Goal: Information Seeking & Learning: Learn about a topic

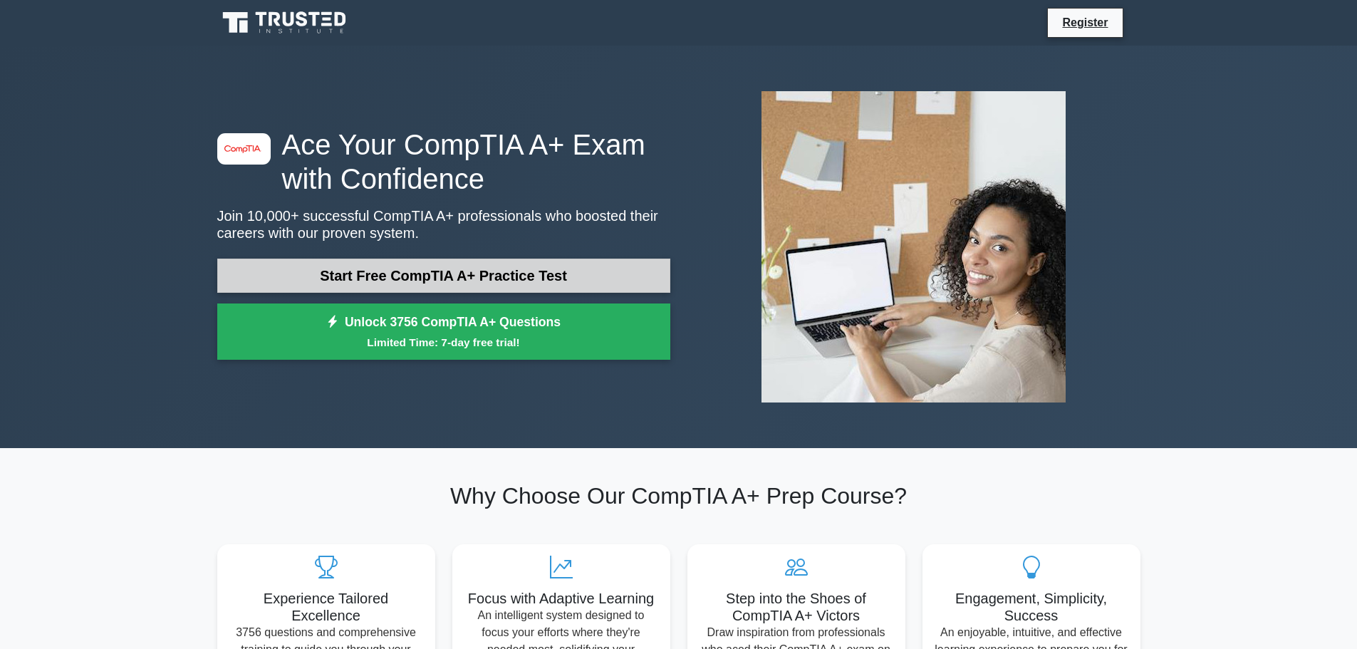
click at [506, 274] on link "Start Free CompTIA A+ Practice Test" at bounding box center [443, 276] width 453 height 34
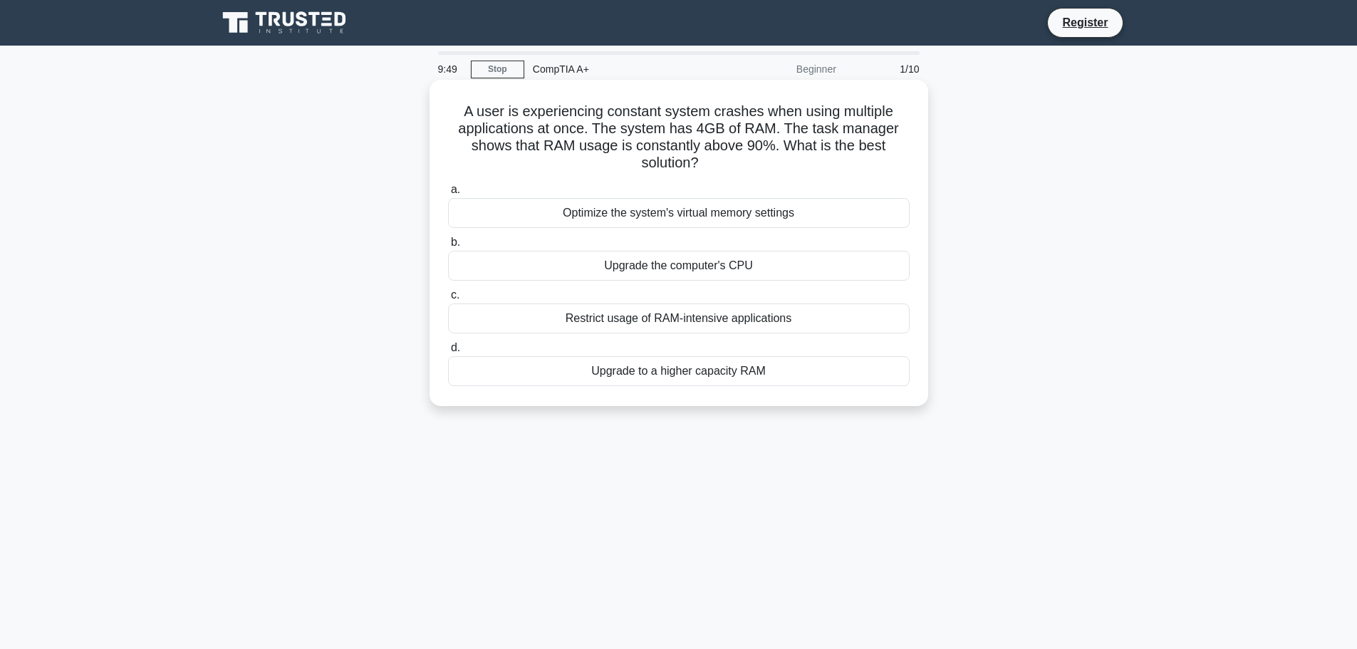
click at [665, 375] on div "Upgrade to a higher capacity RAM" at bounding box center [679, 371] width 462 height 30
click at [448, 353] on input "d. Upgrade to a higher capacity RAM" at bounding box center [448, 347] width 0 height 9
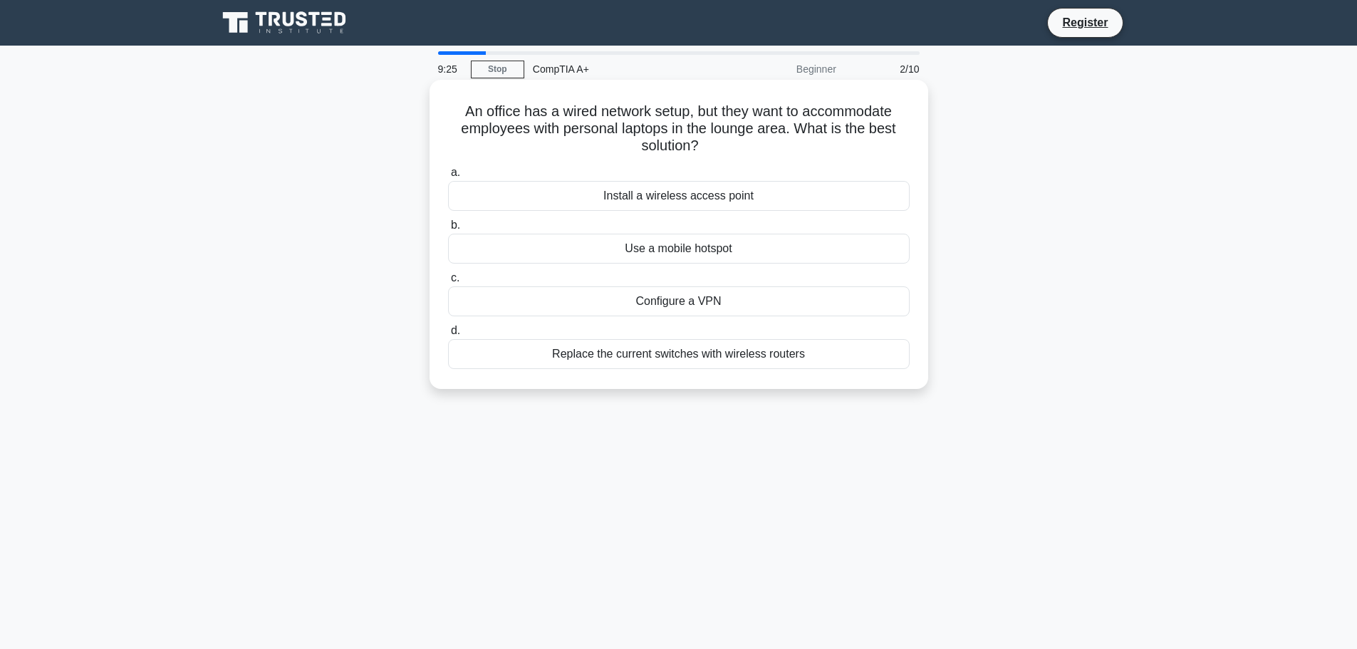
click at [638, 207] on div "Install a wireless access point" at bounding box center [679, 196] width 462 height 30
click at [448, 177] on input "a. Install a wireless access point" at bounding box center [448, 172] width 0 height 9
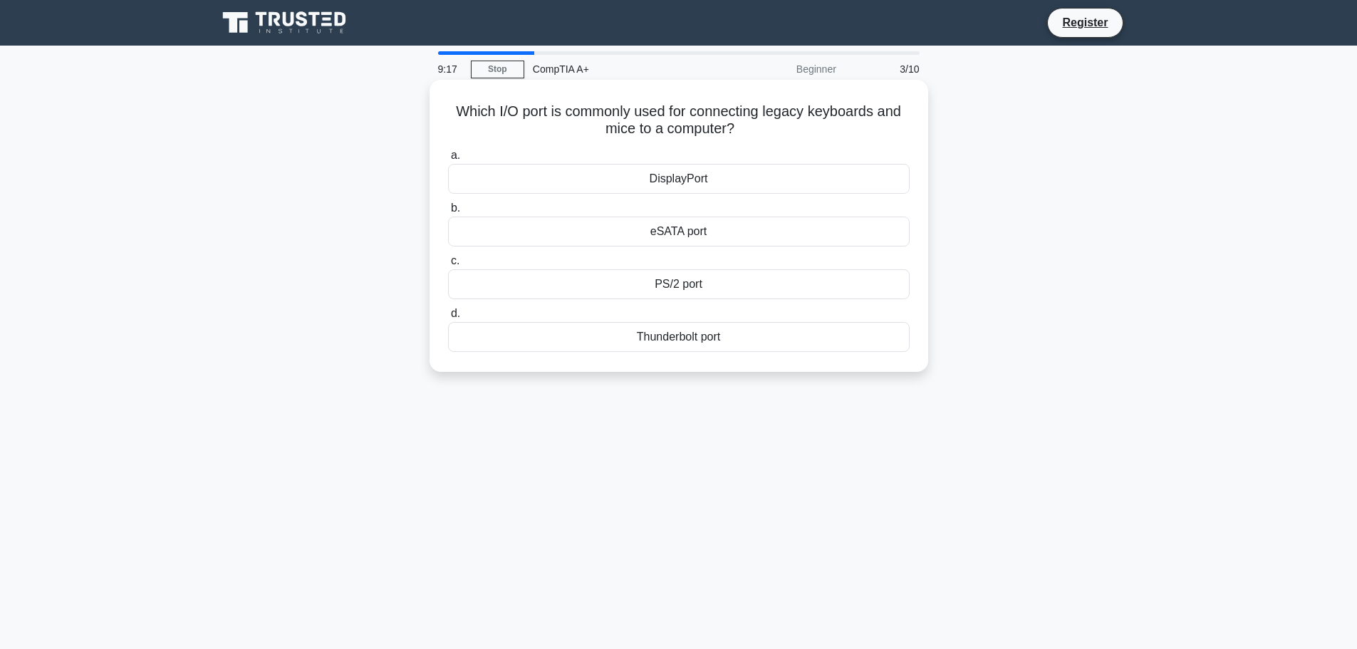
click at [684, 283] on div "PS/2 port" at bounding box center [679, 284] width 462 height 30
click at [448, 266] on input "c. PS/2 port" at bounding box center [448, 260] width 0 height 9
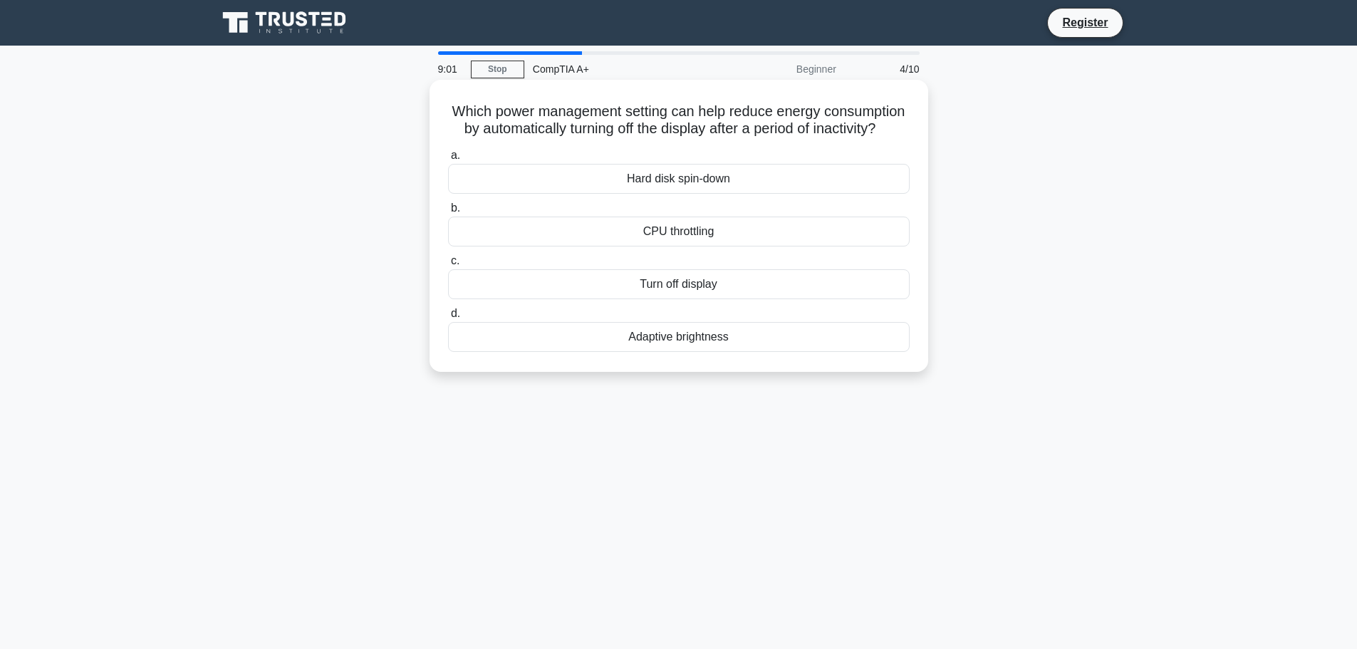
drag, startPoint x: 607, startPoint y: 84, endPoint x: 589, endPoint y: 88, distance: 18.2
click at [589, 88] on div "Which power management setting can help reduce energy consumption by automatica…" at bounding box center [678, 225] width 487 height 281
click at [724, 298] on div "Turn off display" at bounding box center [679, 284] width 462 height 30
click at [448, 266] on input "c. Turn off display" at bounding box center [448, 260] width 0 height 9
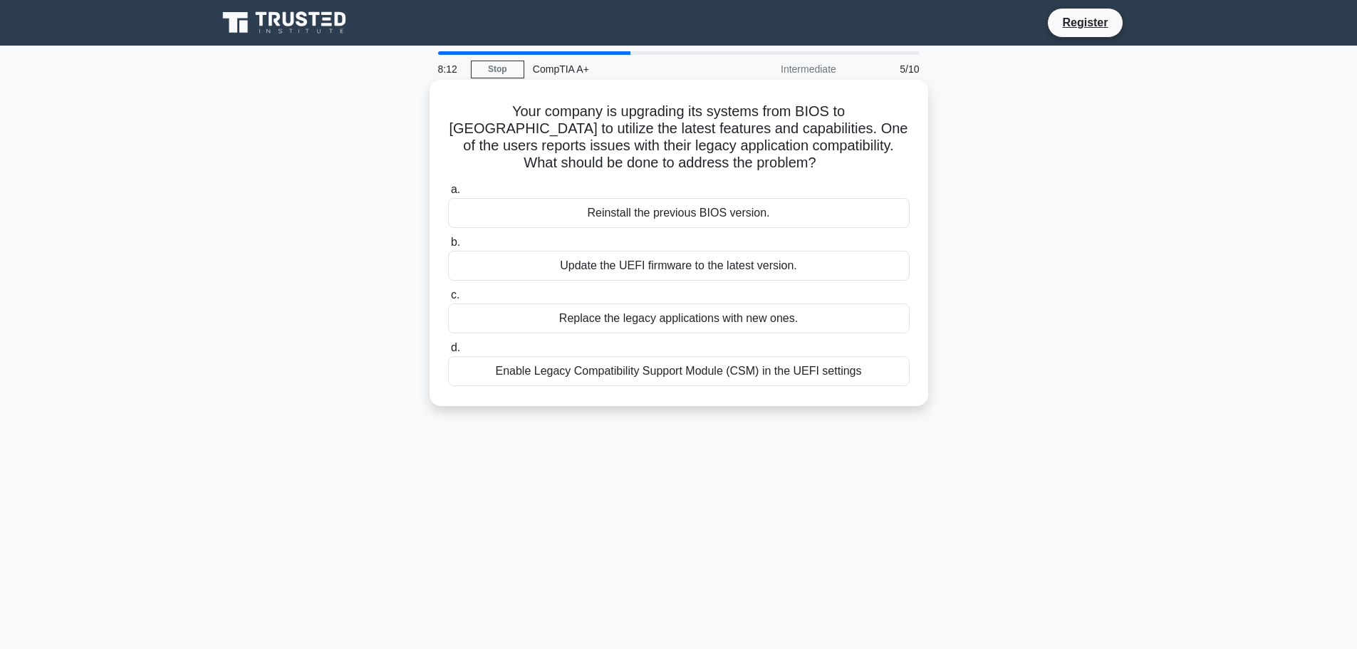
click at [796, 374] on div "Enable Legacy Compatibility Support Module (CSM) in the UEFI settings" at bounding box center [679, 371] width 462 height 30
click at [448, 353] on input "d. Enable Legacy Compatibility Support Module (CSM) in the UEFI settings" at bounding box center [448, 347] width 0 height 9
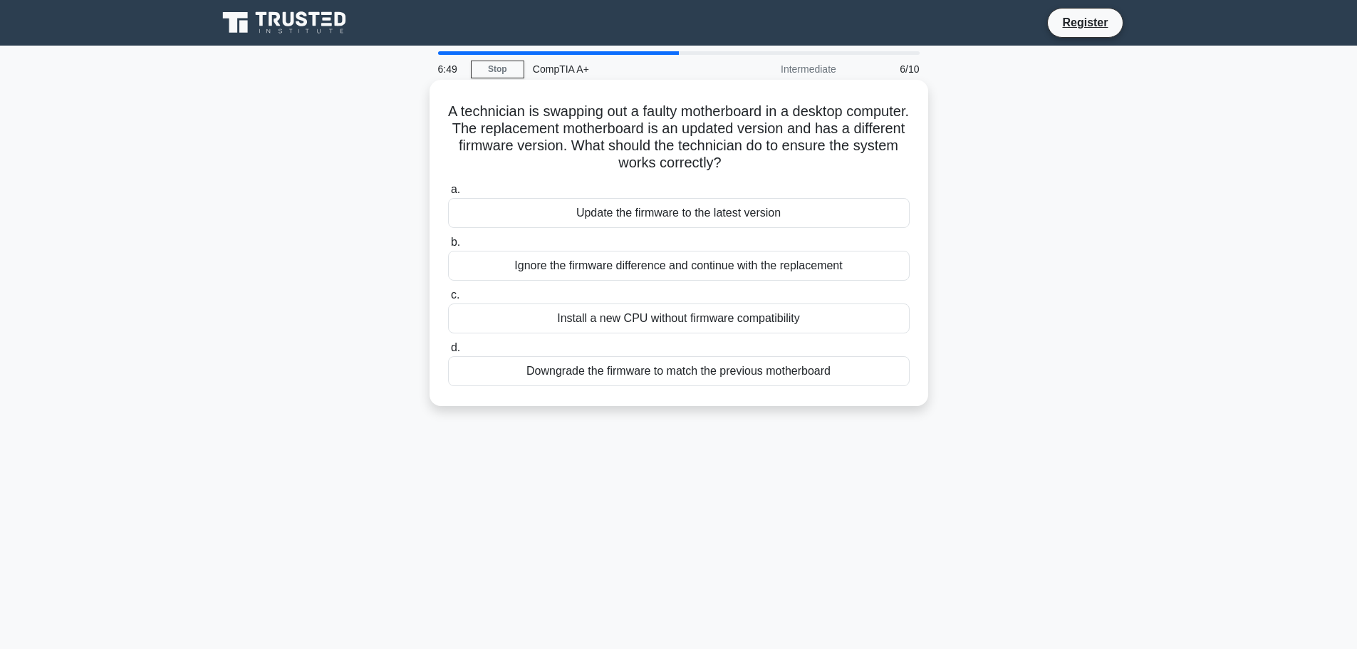
click at [603, 274] on div "Ignore the firmware difference and continue with the replacement" at bounding box center [679, 266] width 462 height 30
click at [448, 247] on input "b. Ignore the firmware difference and continue with the replacement" at bounding box center [448, 242] width 0 height 9
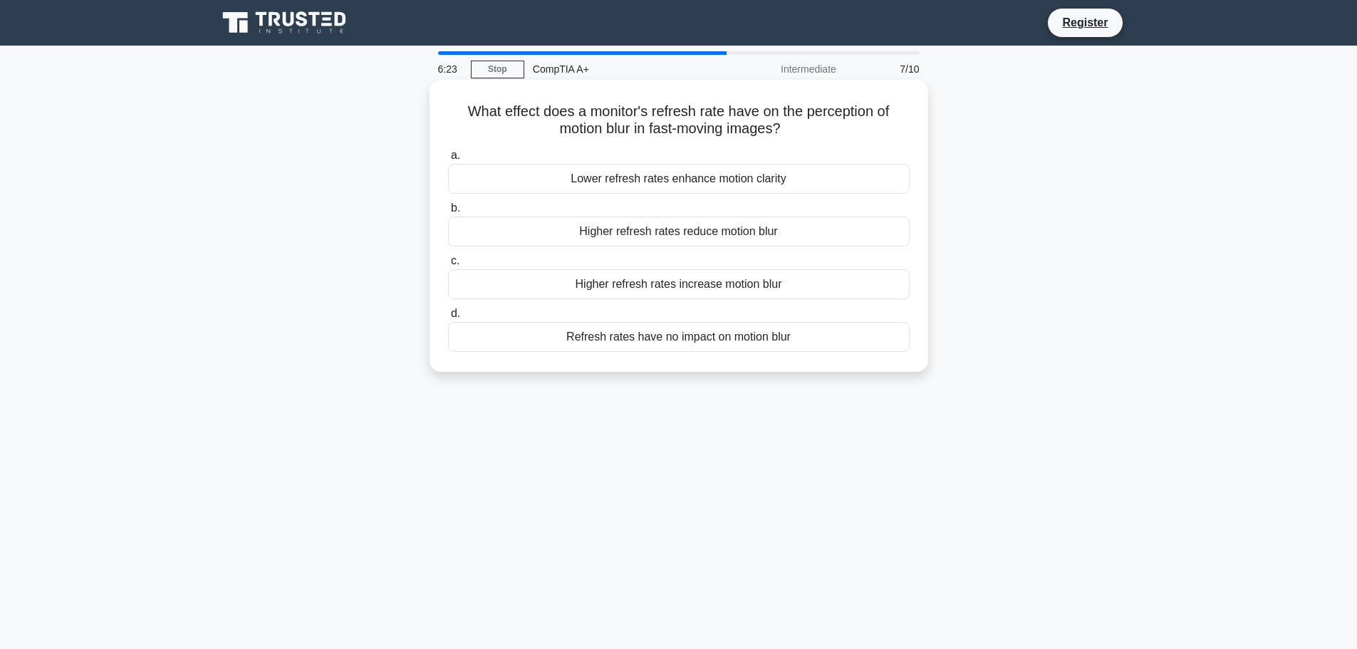
click at [667, 226] on div "Higher refresh rates reduce motion blur" at bounding box center [679, 232] width 462 height 30
click at [448, 213] on input "b. Higher refresh rates reduce motion blur" at bounding box center [448, 208] width 0 height 9
click at [722, 341] on div "Replace the CMOS battery" at bounding box center [679, 337] width 462 height 30
click at [448, 318] on input "d. Replace the CMOS battery" at bounding box center [448, 313] width 0 height 9
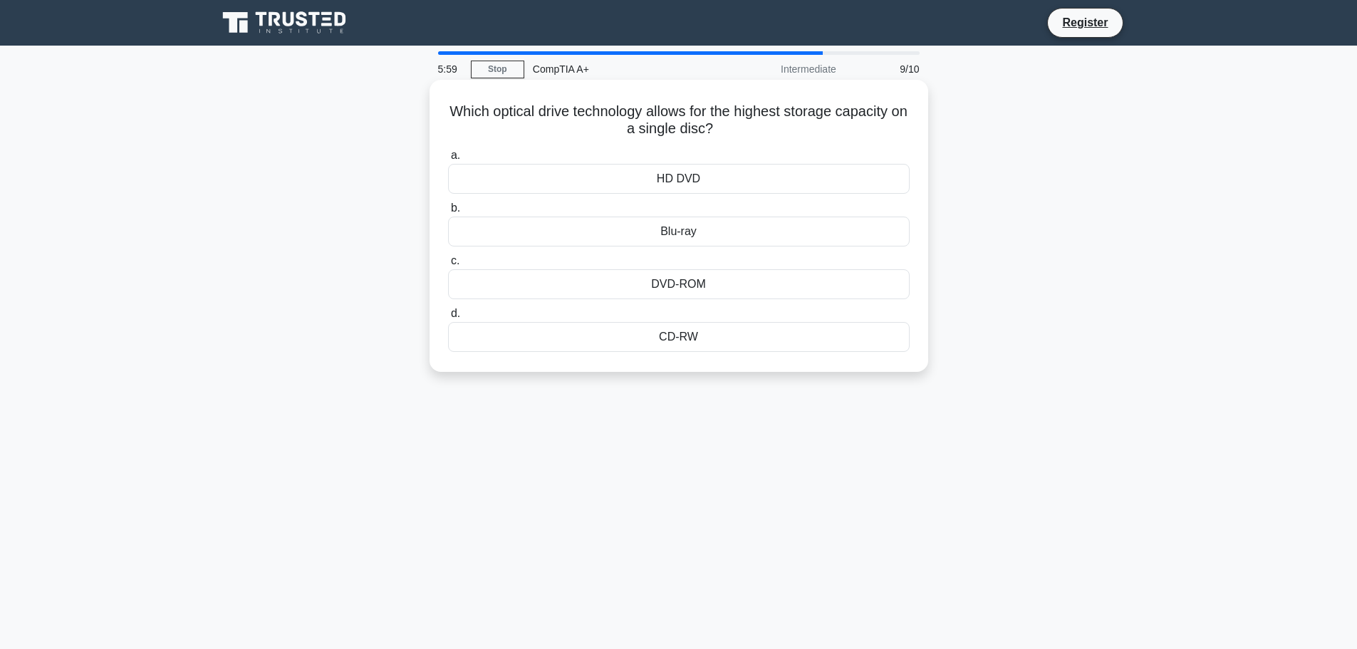
click at [727, 236] on div "Blu-ray" at bounding box center [679, 232] width 462 height 30
click at [448, 213] on input "b. Blu-ray" at bounding box center [448, 208] width 0 height 9
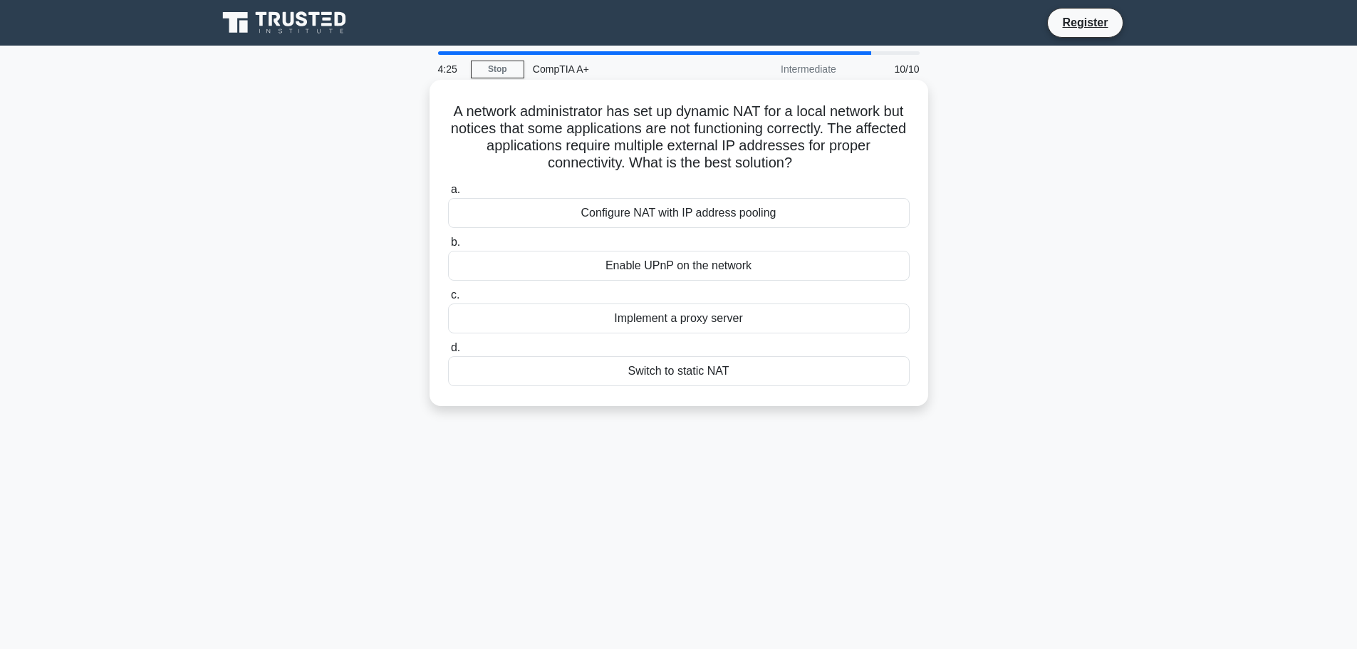
click at [725, 218] on div "Configure NAT with IP address pooling" at bounding box center [679, 213] width 462 height 30
click at [448, 194] on input "a. Configure NAT with IP address pooling" at bounding box center [448, 189] width 0 height 9
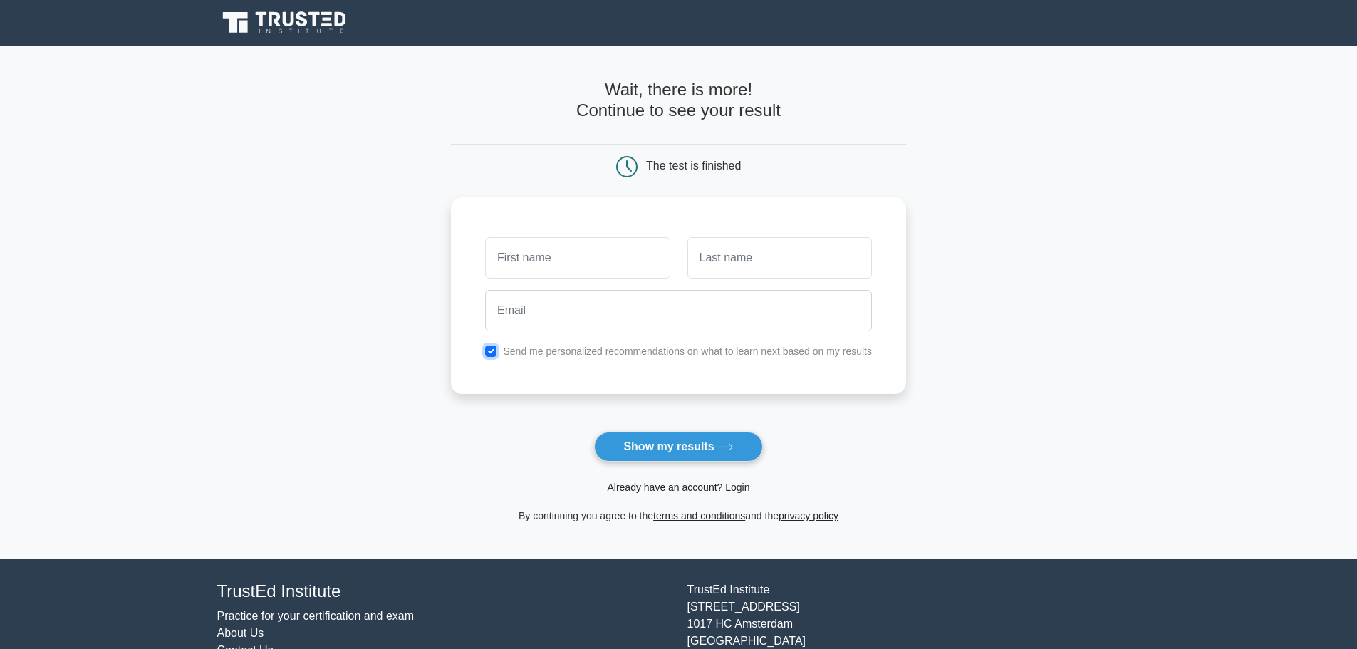
click at [495, 354] on input "checkbox" at bounding box center [490, 350] width 11 height 11
checkbox input "false"
click at [646, 440] on button "Show my results" at bounding box center [678, 447] width 168 height 30
type input "Floppy"
type input "Ears"
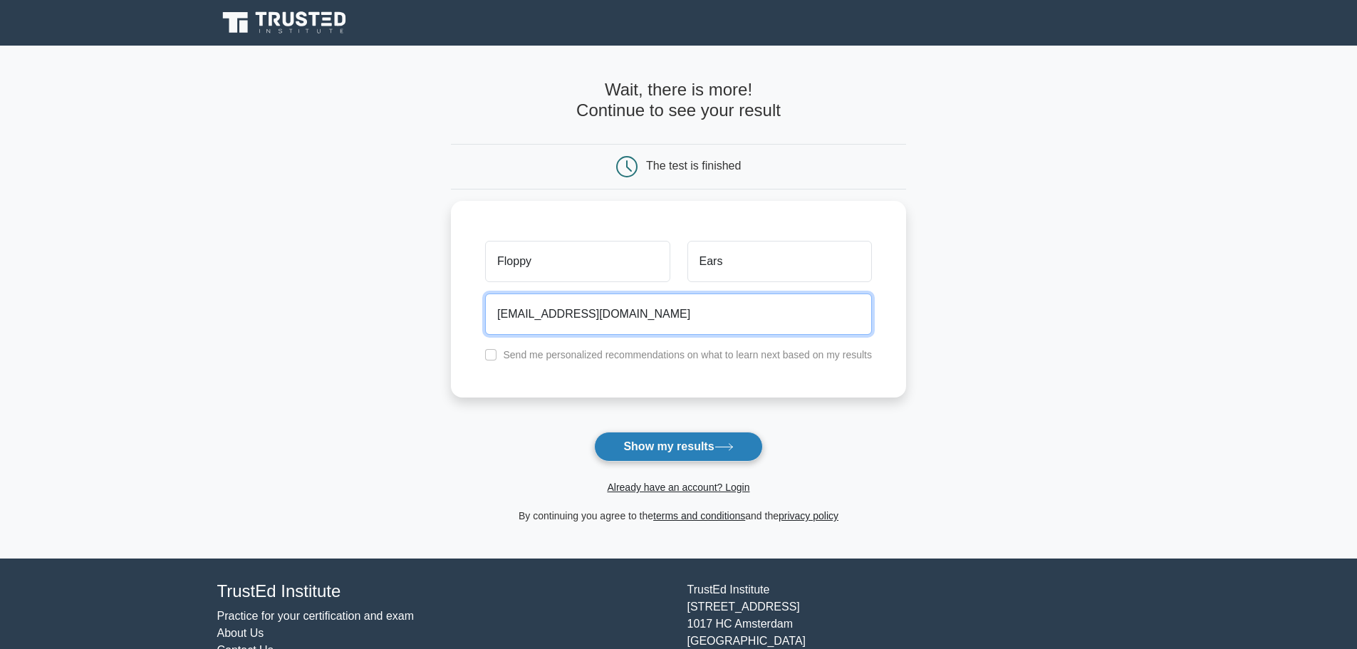
type input "floppyearspups@gmail.com"
click at [663, 444] on button "Show my results" at bounding box center [678, 447] width 168 height 30
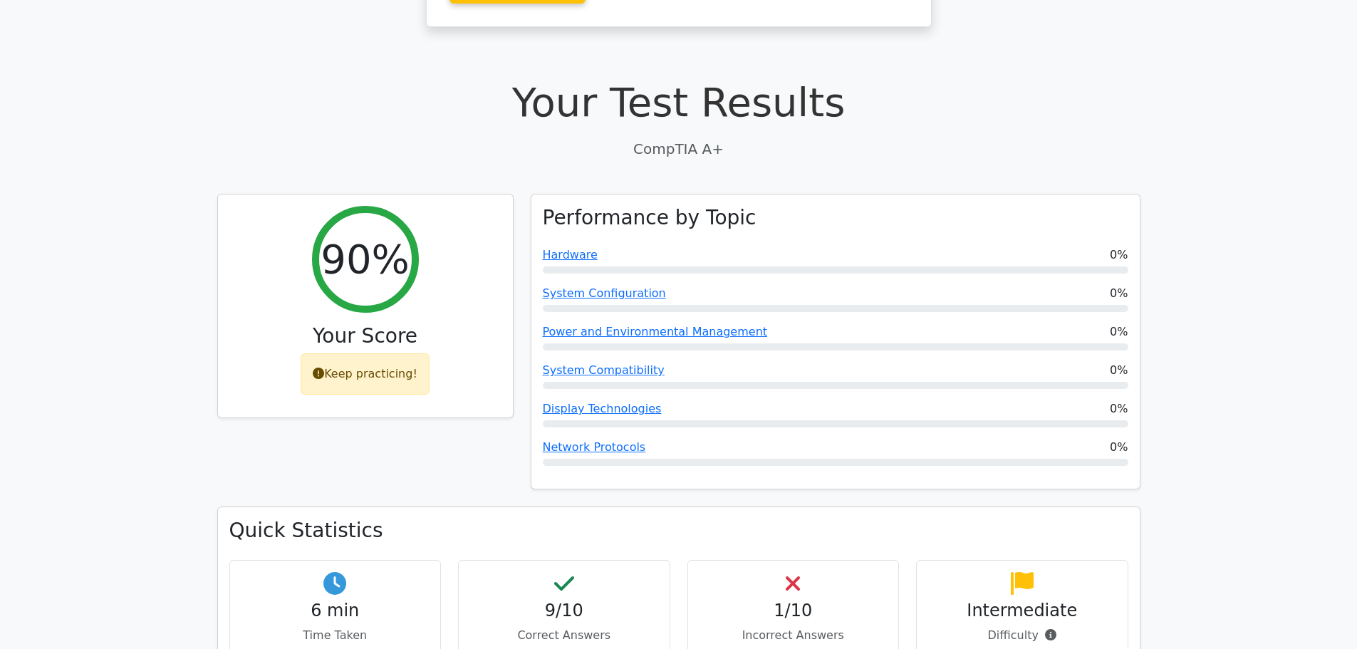
scroll to position [356, 0]
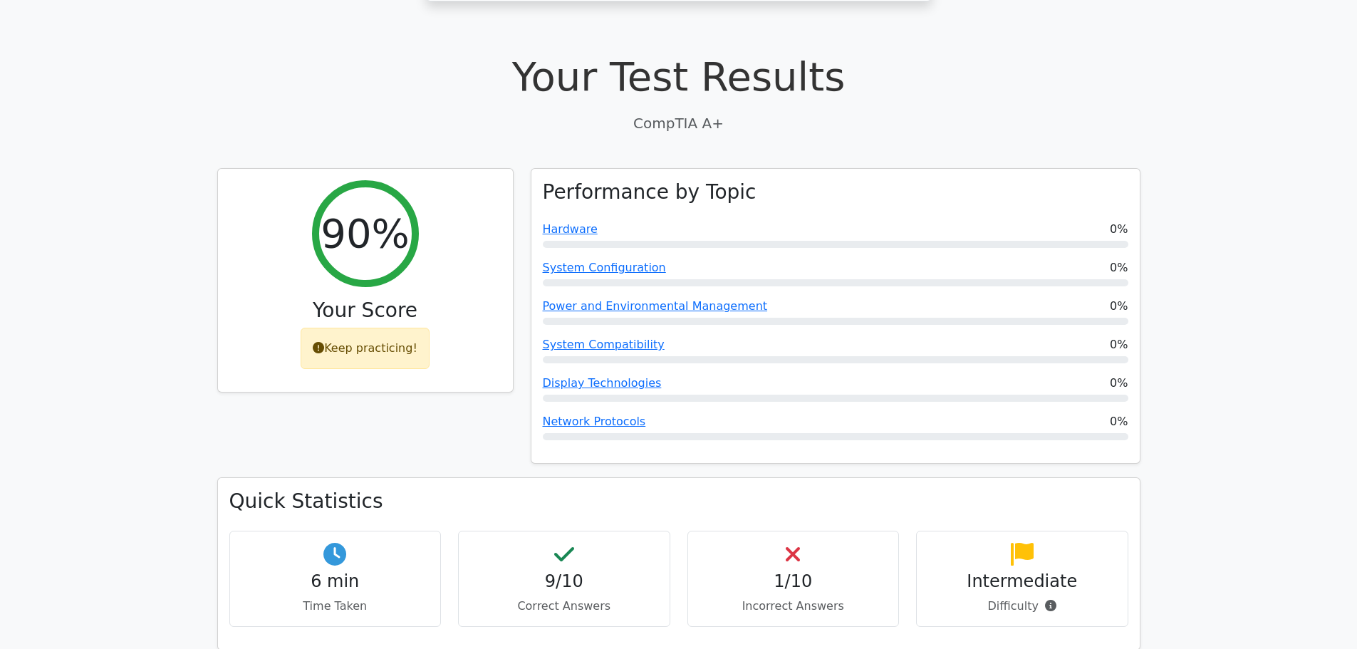
click at [796, 571] on h4 "1/10" at bounding box center [793, 581] width 188 height 21
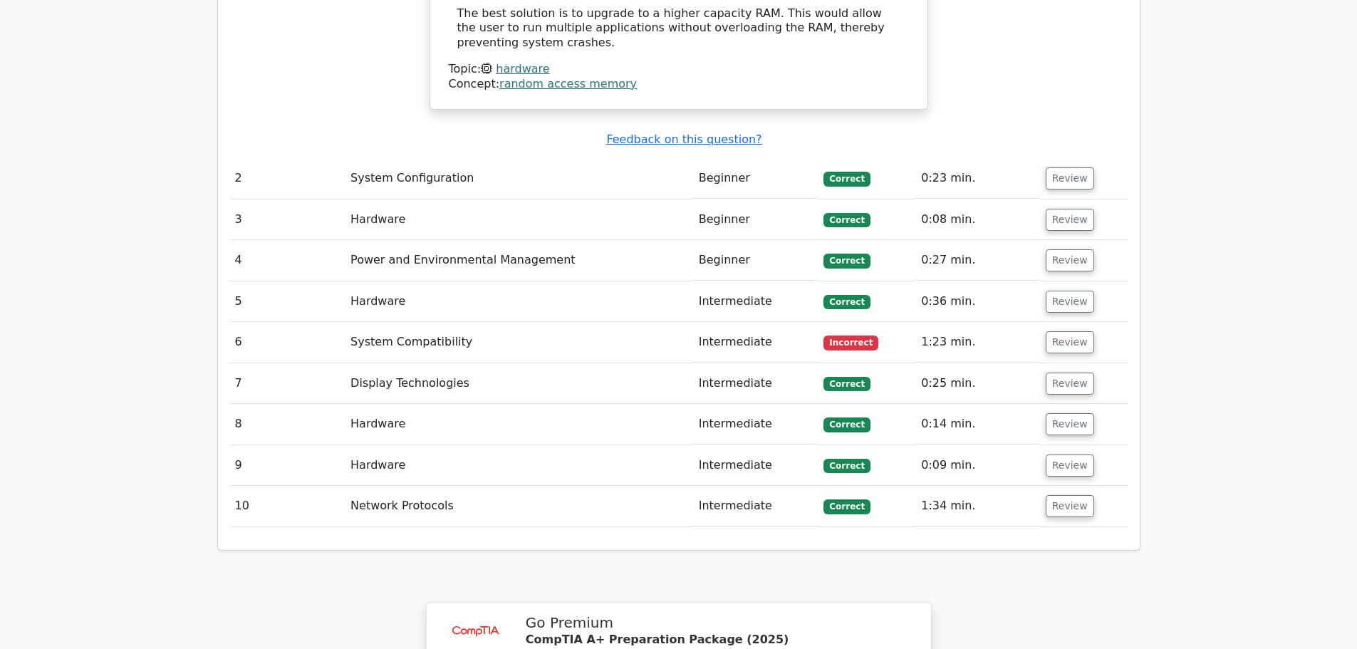
scroll to position [1496, 0]
click at [1073, 330] on button "Review" at bounding box center [1070, 341] width 48 height 22
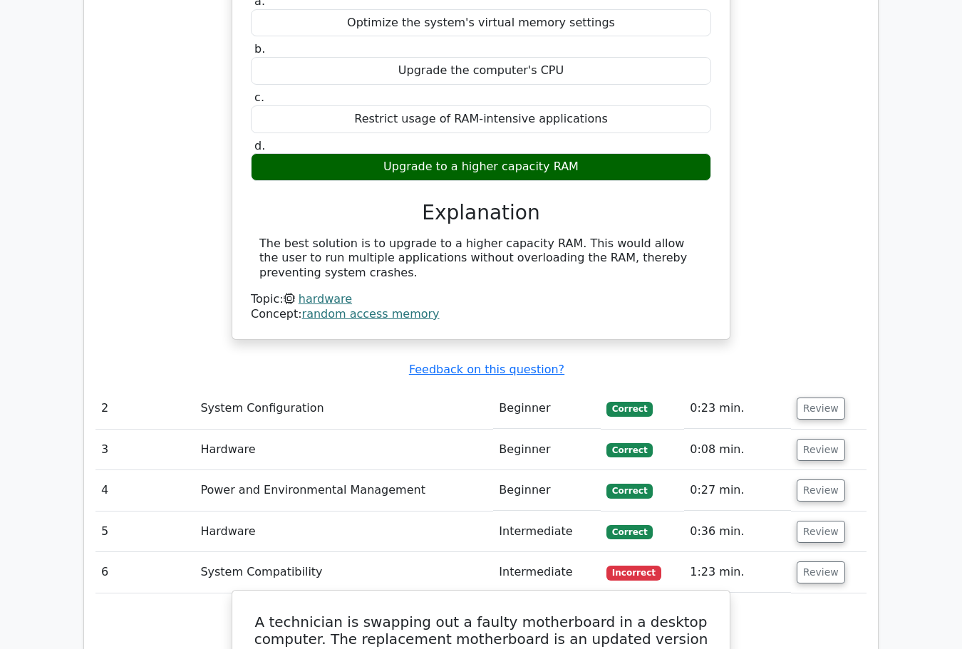
scroll to position [1211, 0]
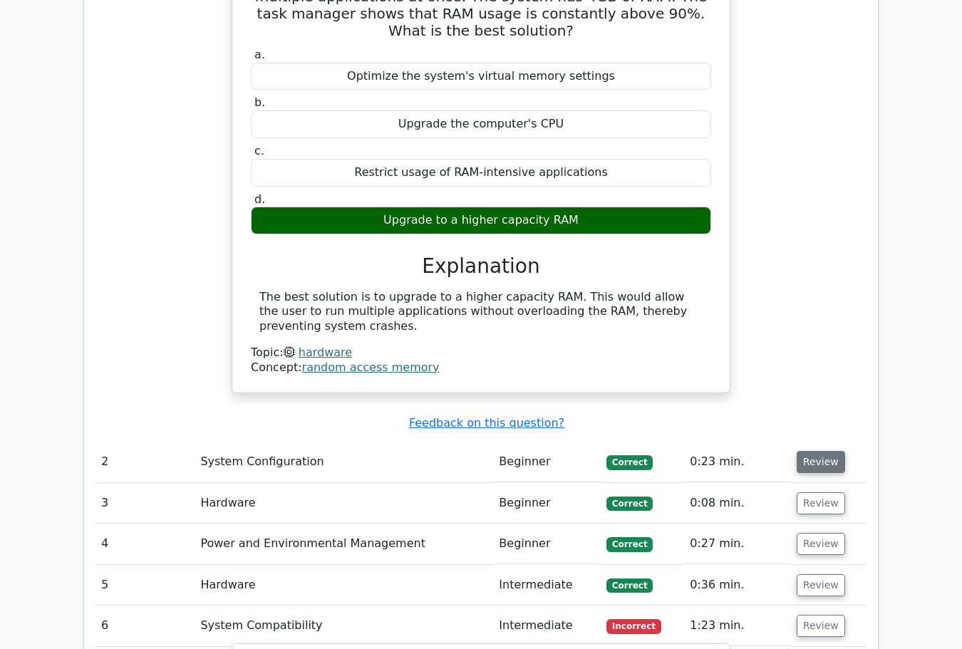
click at [806, 451] on button "Review" at bounding box center [820, 462] width 48 height 22
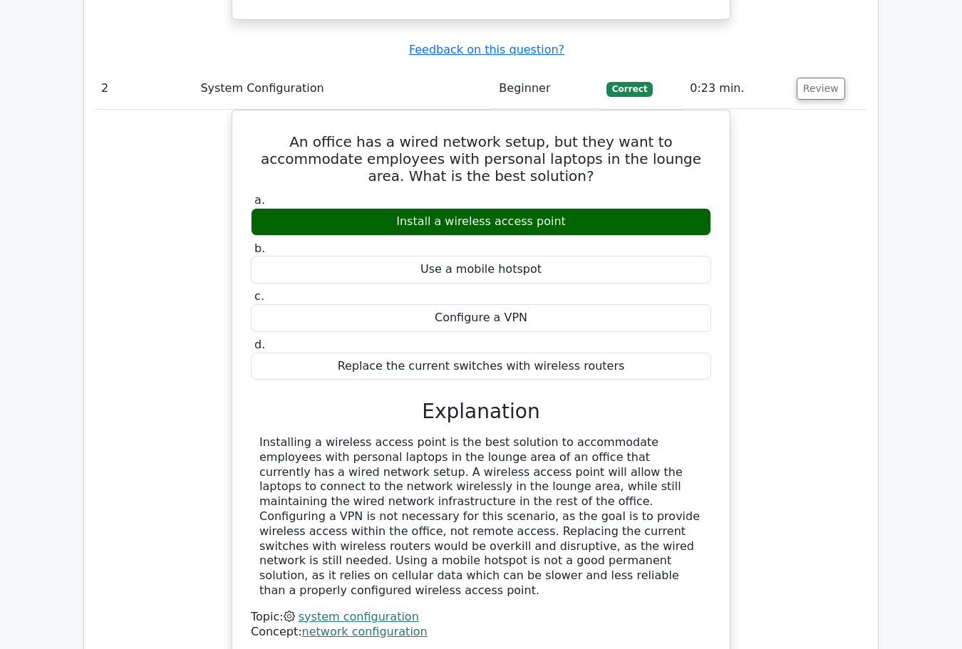
scroll to position [1852, 0]
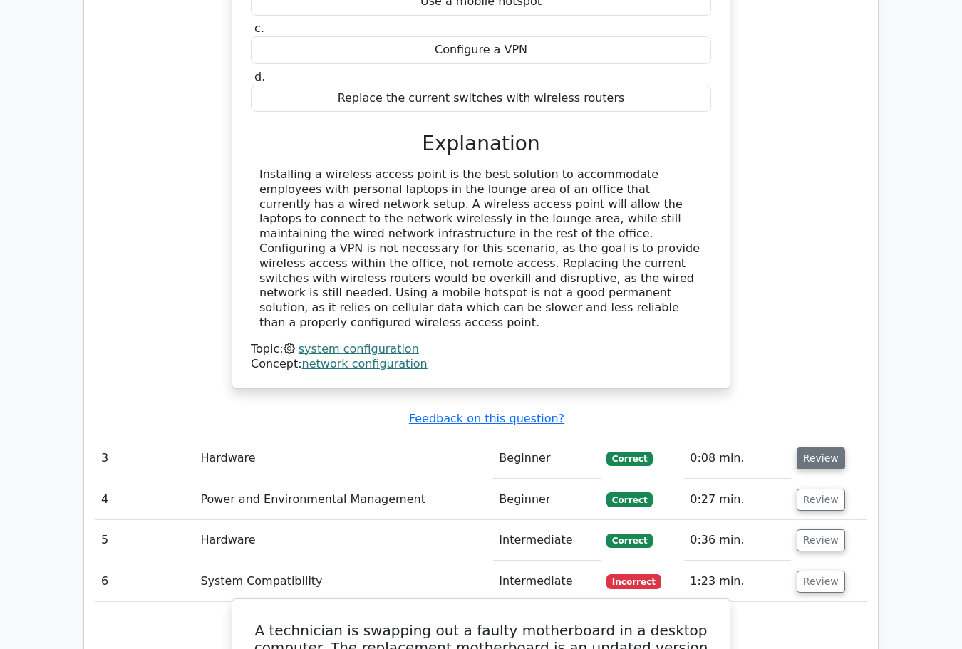
drag, startPoint x: 830, startPoint y: 410, endPoint x: 828, endPoint y: 402, distance: 8.1
click at [828, 438] on td "Review" at bounding box center [828, 458] width 75 height 41
click at [826, 447] on button "Review" at bounding box center [820, 458] width 48 height 22
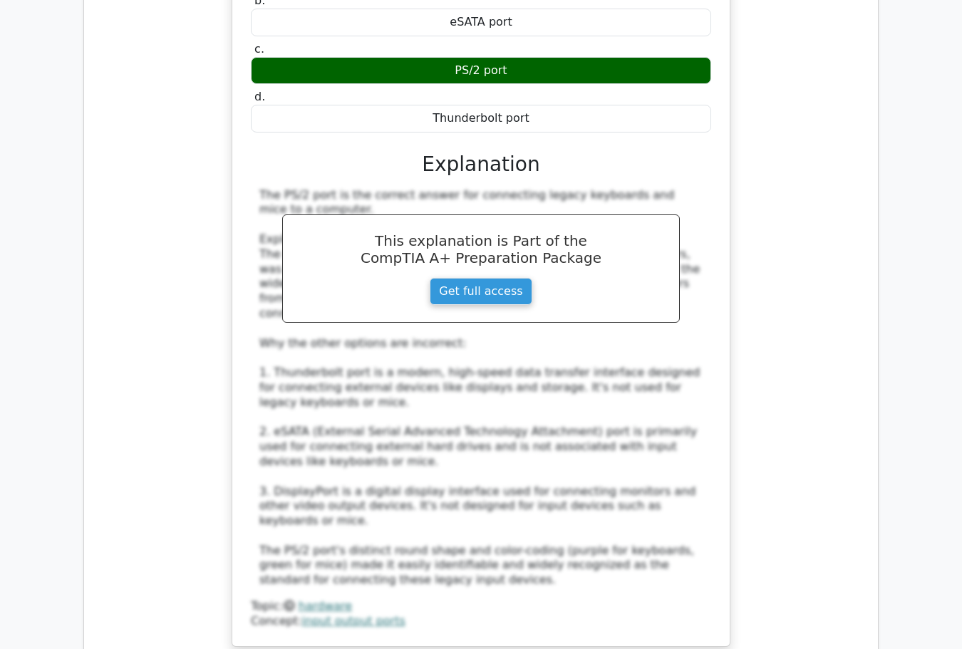
scroll to position [2707, 0]
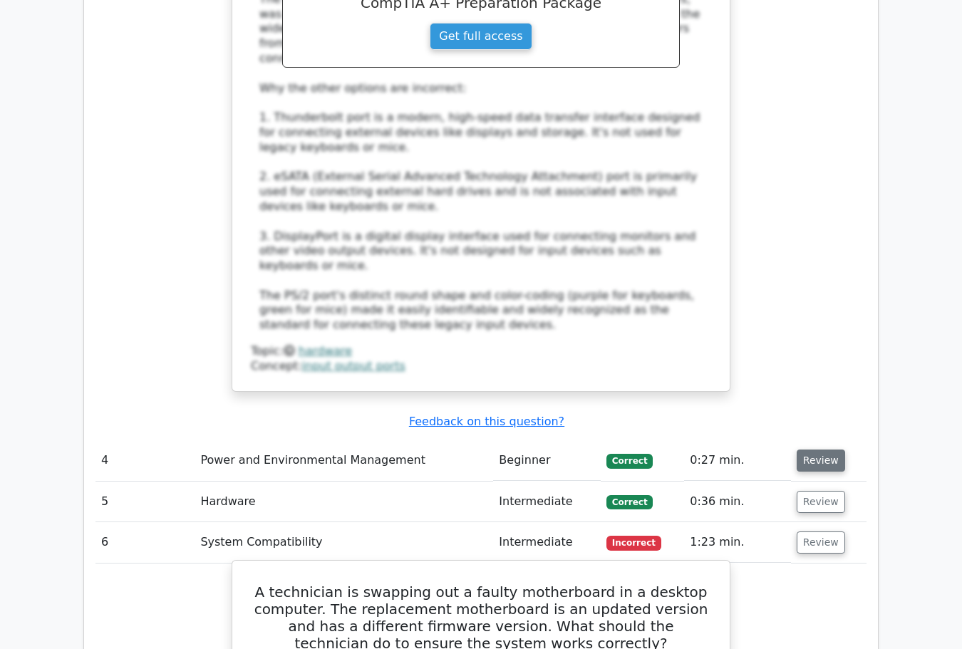
click at [833, 449] on button "Review" at bounding box center [820, 460] width 48 height 22
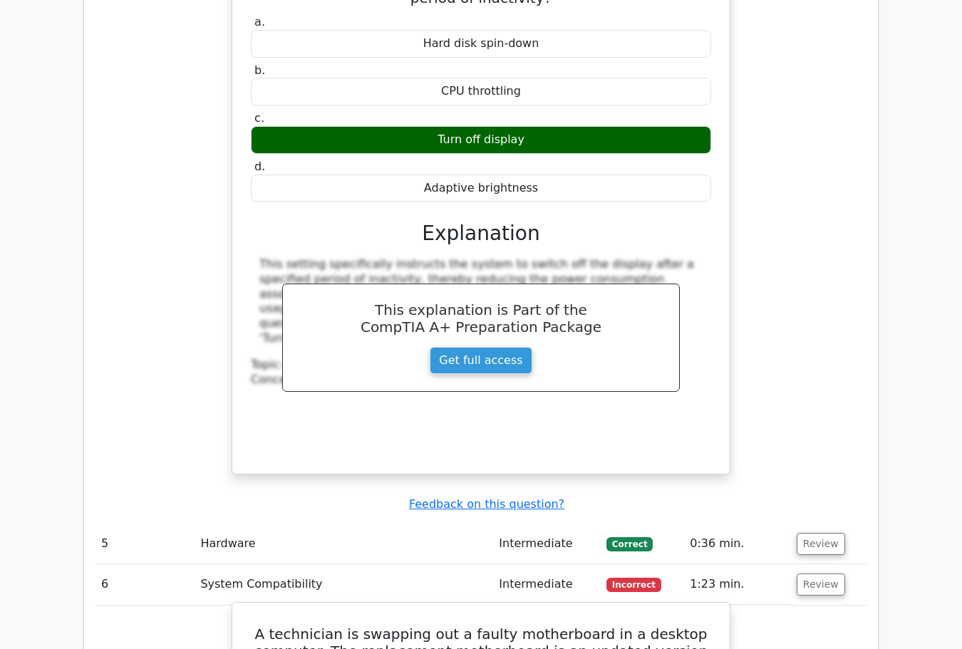
scroll to position [3490, 0]
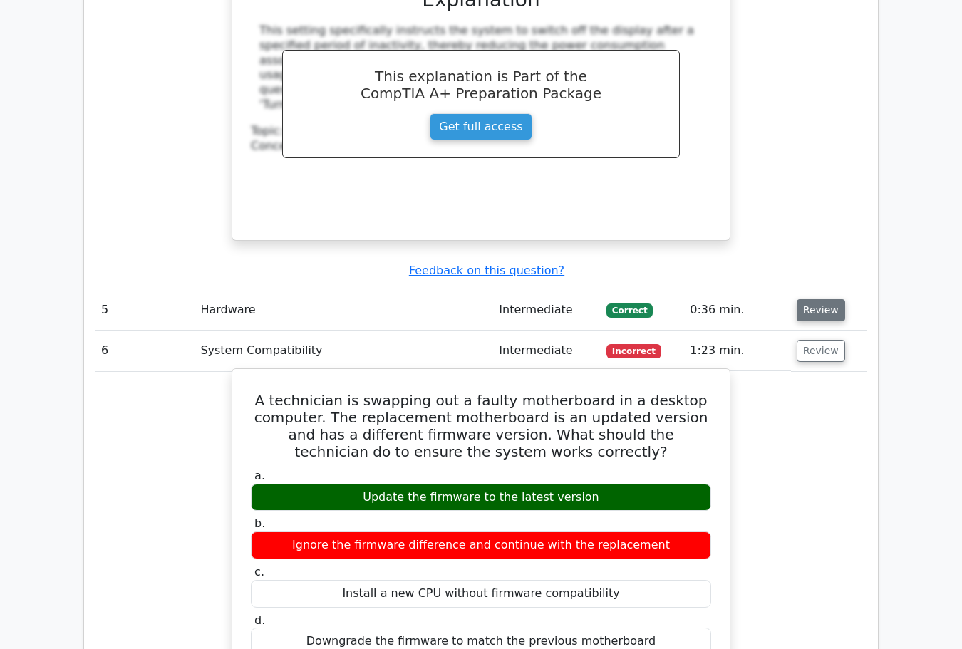
click at [827, 299] on button "Review" at bounding box center [820, 310] width 48 height 22
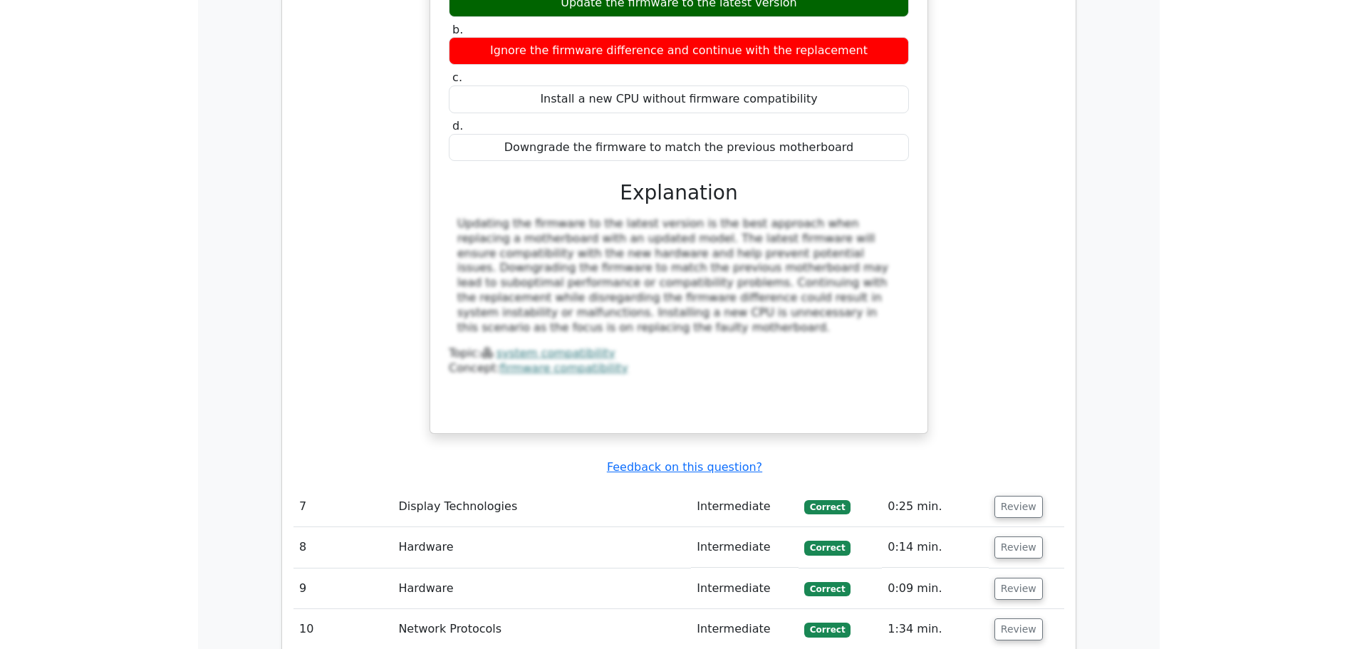
scroll to position [4843, 0]
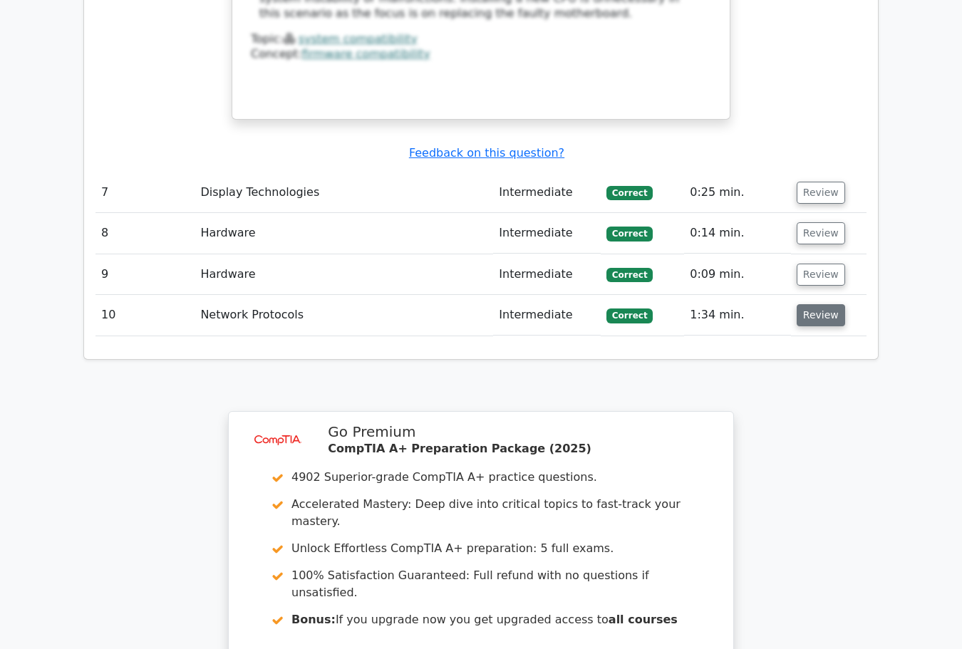
click at [825, 304] on button "Review" at bounding box center [820, 315] width 48 height 22
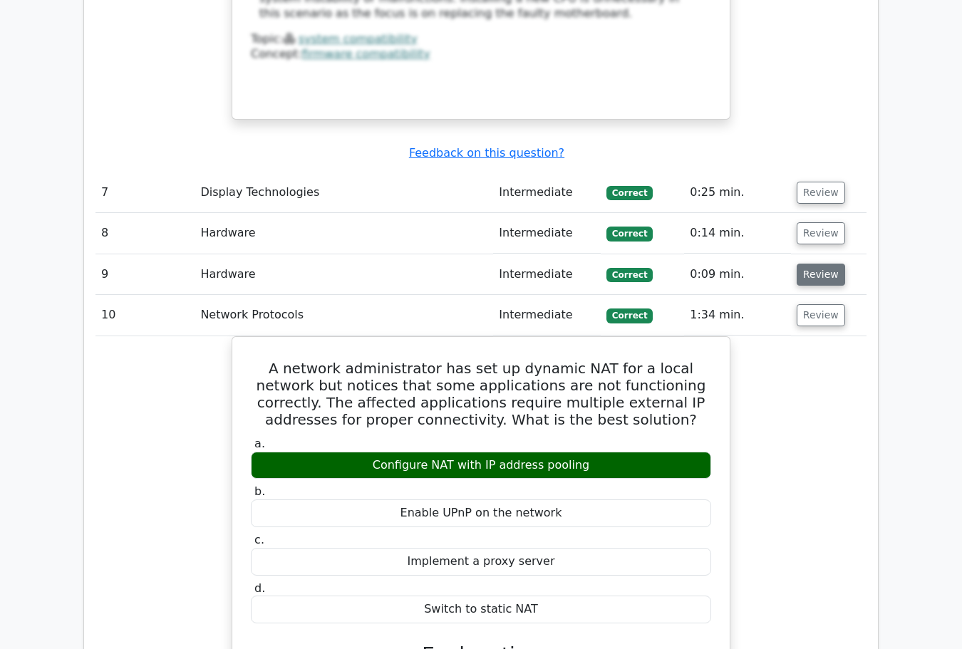
click at [818, 264] on button "Review" at bounding box center [820, 275] width 48 height 22
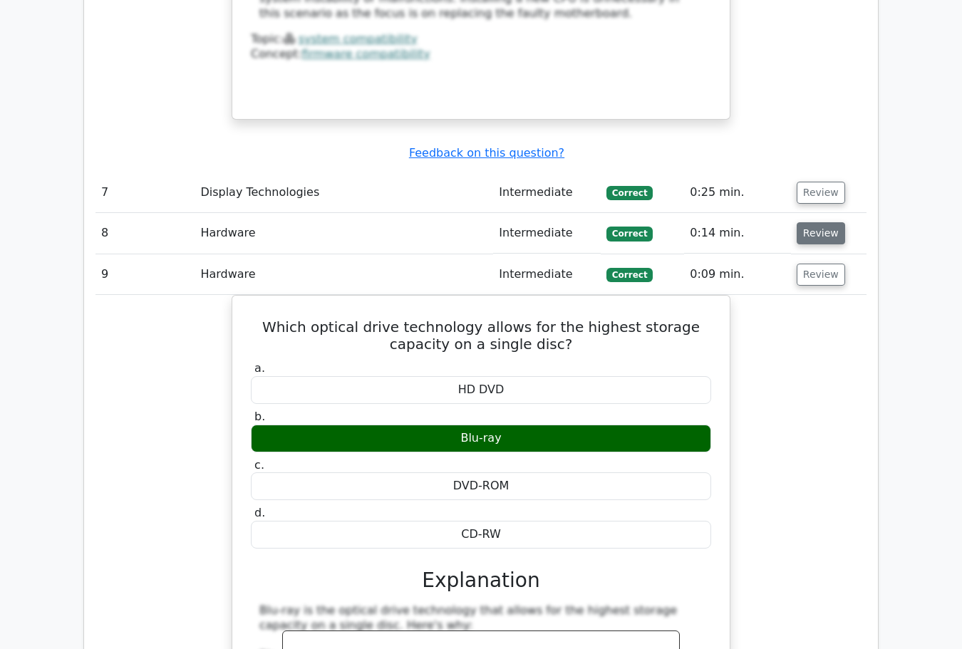
drag, startPoint x: 818, startPoint y: 108, endPoint x: 818, endPoint y: 94, distance: 14.3
click at [818, 222] on button "Review" at bounding box center [820, 233] width 48 height 22
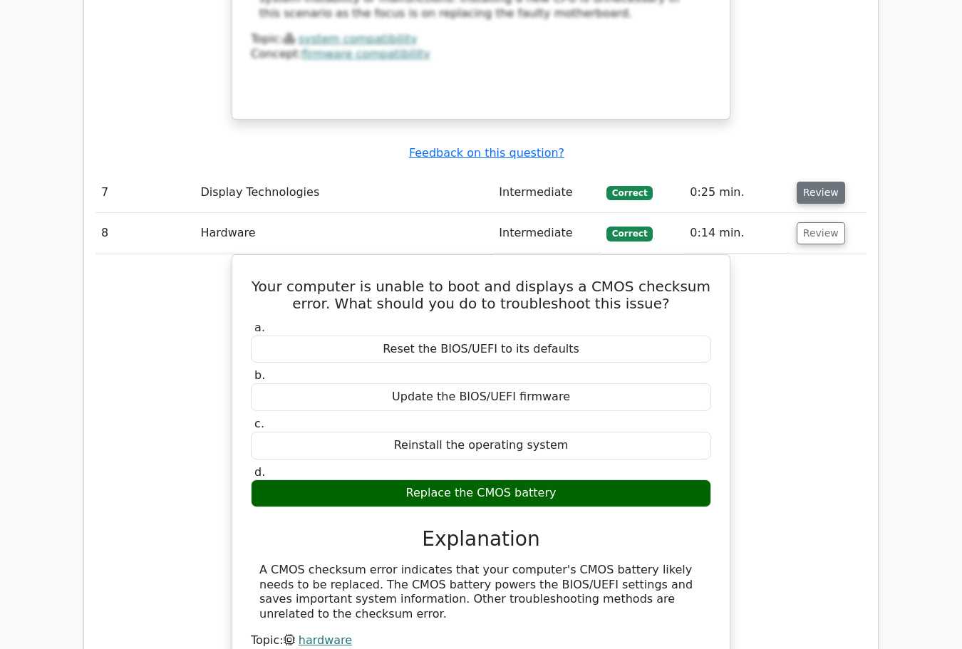
click at [819, 182] on button "Review" at bounding box center [820, 193] width 48 height 22
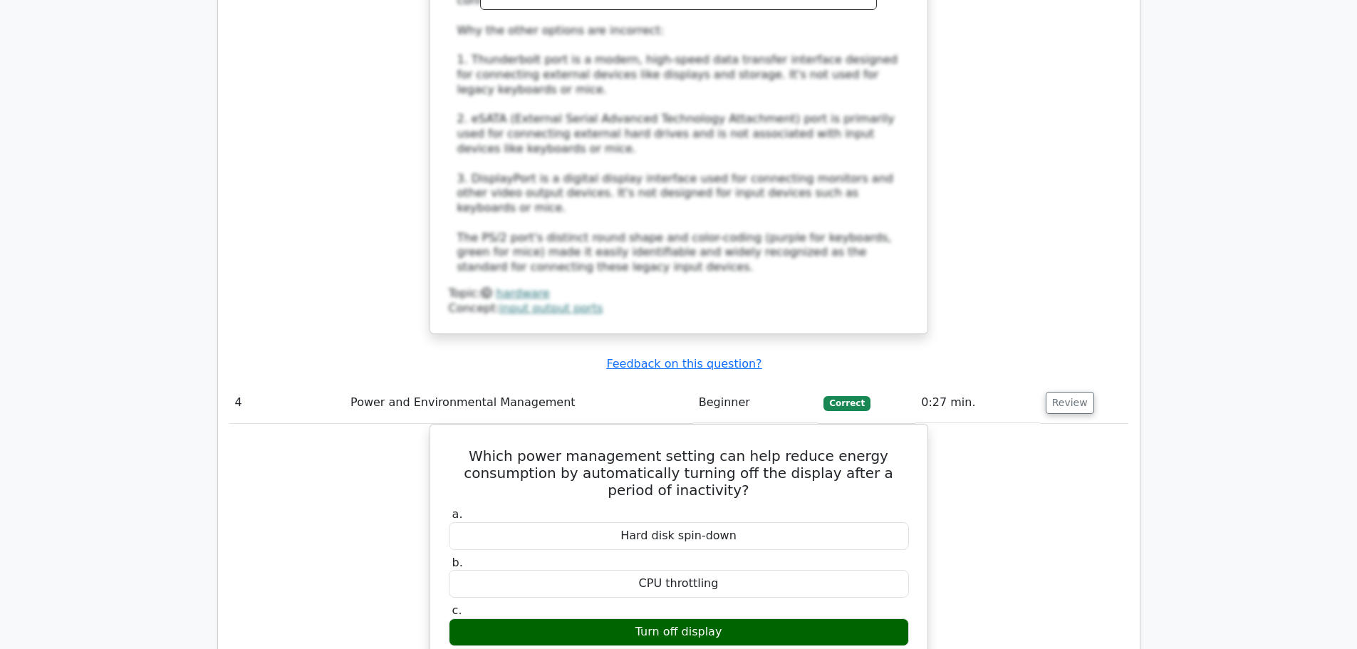
scroll to position [2726, 0]
